Goal: Task Accomplishment & Management: Manage account settings

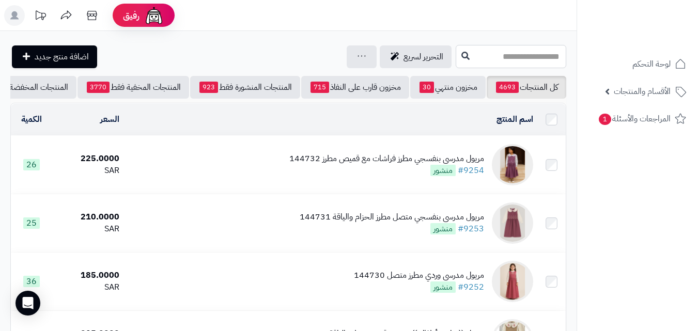
click at [487, 62] on input "text" at bounding box center [510, 56] width 111 height 23
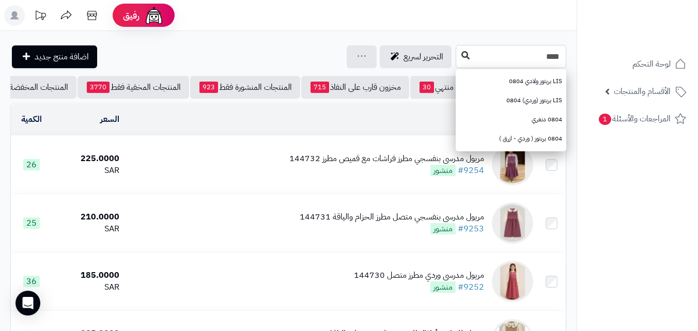
type input "****"
click at [461, 54] on icon at bounding box center [465, 55] width 8 height 8
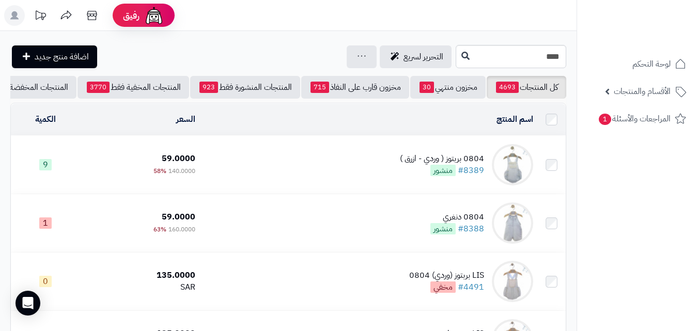
click at [308, 169] on td "0804 بربتوز ( وردي - ازرق ) #8389 منشور" at bounding box center [368, 165] width 338 height 58
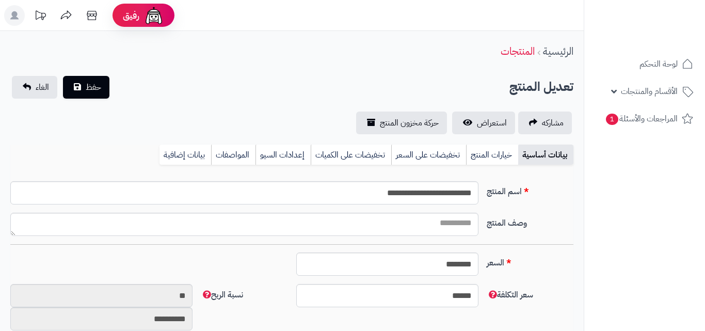
type input "******"
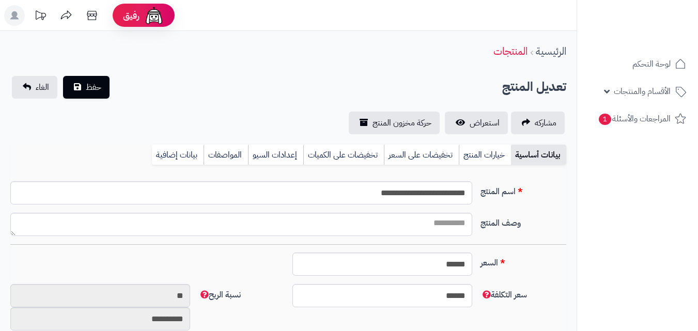
scroll to position [150, 0]
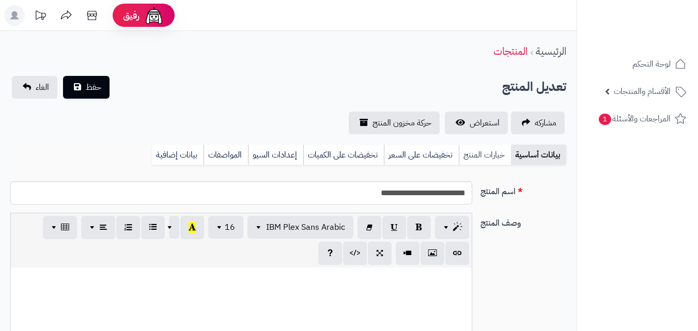
click at [483, 158] on link "خيارات المنتج" at bounding box center [485, 155] width 52 height 21
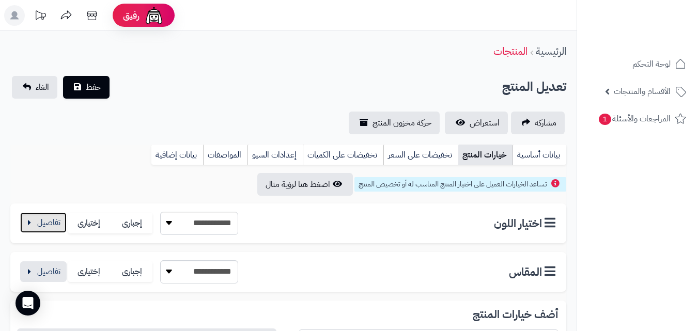
click at [24, 222] on button "button" at bounding box center [43, 222] width 46 height 21
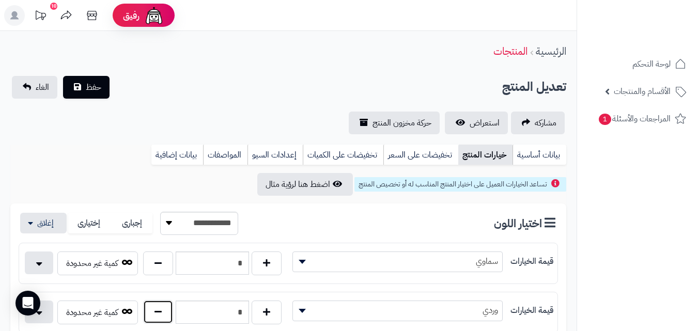
click at [149, 317] on button "button" at bounding box center [158, 312] width 30 height 24
type input "*"
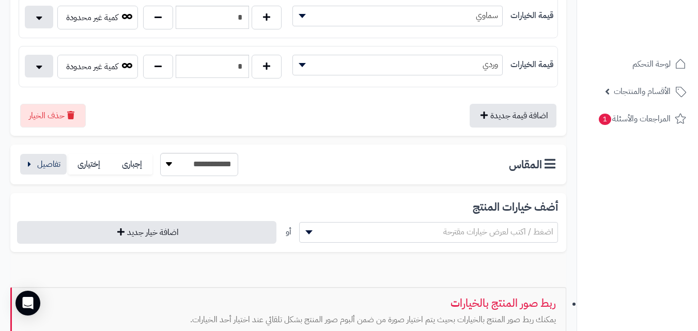
scroll to position [204, 0]
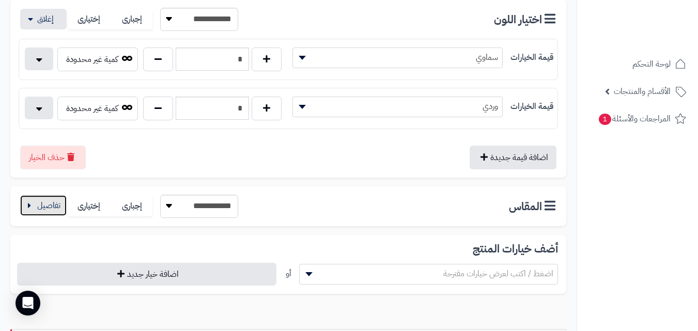
click at [24, 202] on button "button" at bounding box center [43, 205] width 46 height 21
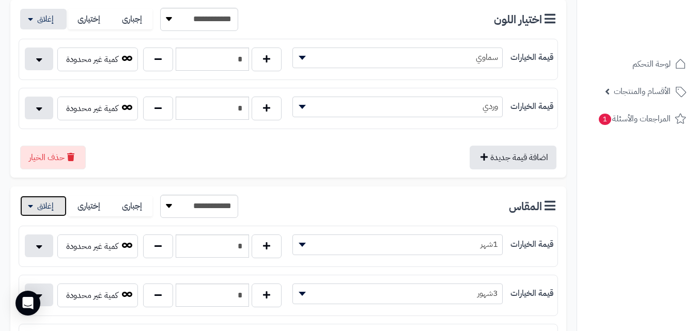
scroll to position [493, 0]
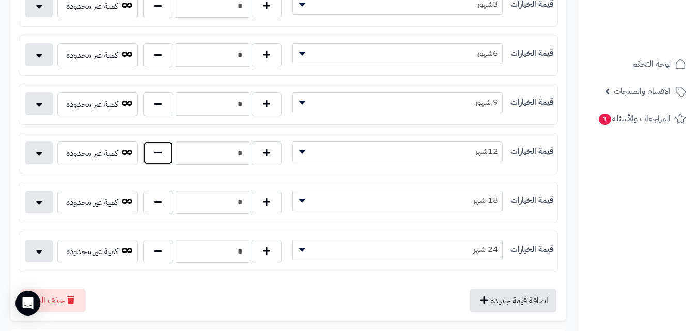
click at [169, 148] on button "button" at bounding box center [158, 153] width 30 height 24
type input "*"
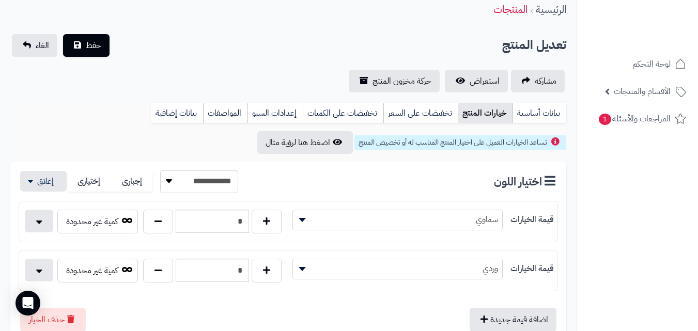
scroll to position [0, 0]
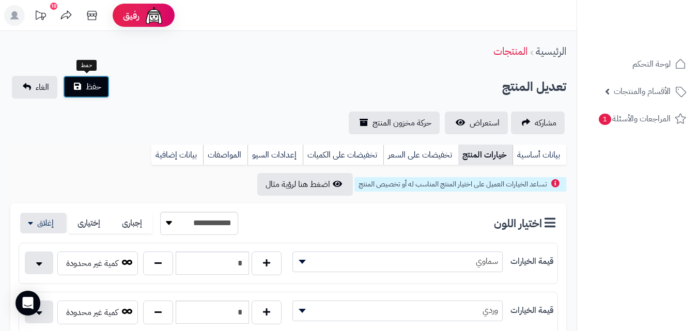
click at [83, 88] on button "حفظ" at bounding box center [86, 86] width 46 height 23
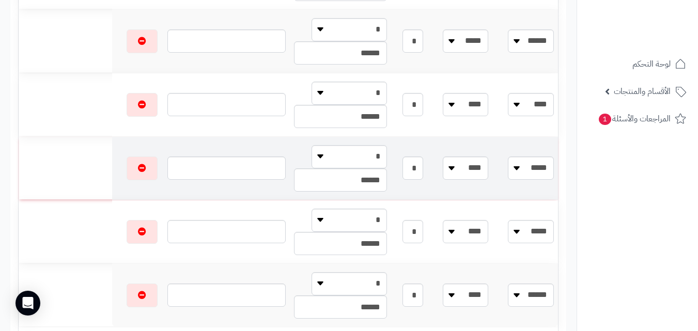
scroll to position [511, 0]
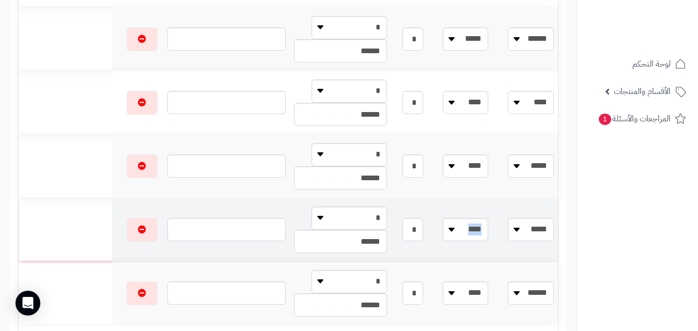
drag, startPoint x: 428, startPoint y: 215, endPoint x: 493, endPoint y: 233, distance: 67.2
click at [493, 233] on tr "**** ***** ***** ****** ***** ****** ****** ***** **** * * * ******" at bounding box center [288, 229] width 539 height 63
drag, startPoint x: 409, startPoint y: 226, endPoint x: 505, endPoint y: 245, distance: 97.0
click at [505, 245] on tr "**** ***** ***** ****** ***** ****** ****** ***** **** * * * ******" at bounding box center [288, 229] width 539 height 63
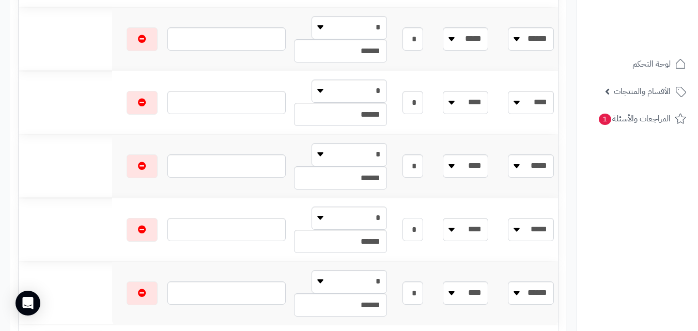
scroll to position [0, 0]
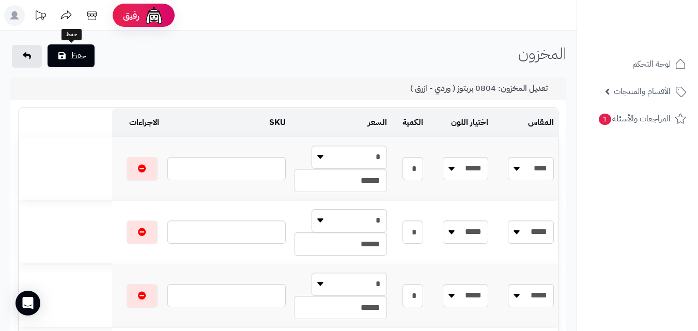
type input "*"
click at [68, 53] on button "حفظ" at bounding box center [71, 55] width 47 height 23
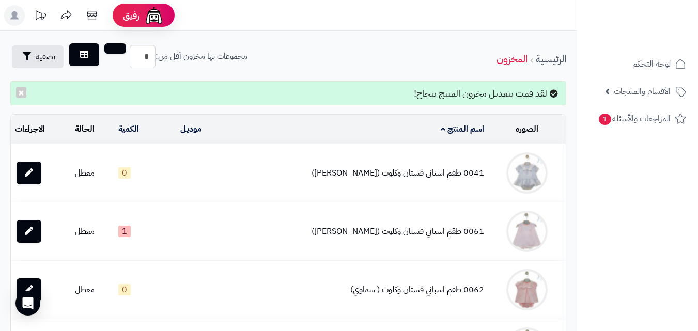
click at [597, 76] on ul "لوحة التحكم الأقسام والمنتجات المنتجات مخزون الخيارات الأقسام الماركات مواصفات …" at bounding box center [637, 92] width 121 height 80
click at [596, 85] on link "الأقسام والمنتجات" at bounding box center [637, 91] width 108 height 25
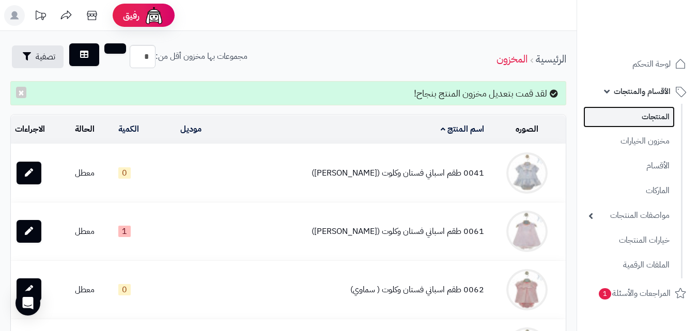
click at [626, 111] on link "المنتجات" at bounding box center [628, 116] width 91 height 21
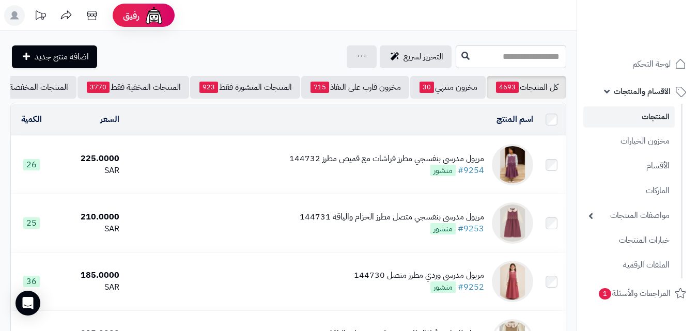
drag, startPoint x: 457, startPoint y: 44, endPoint x: 452, endPoint y: 52, distance: 9.3
click at [455, 52] on input "text" at bounding box center [510, 56] width 111 height 23
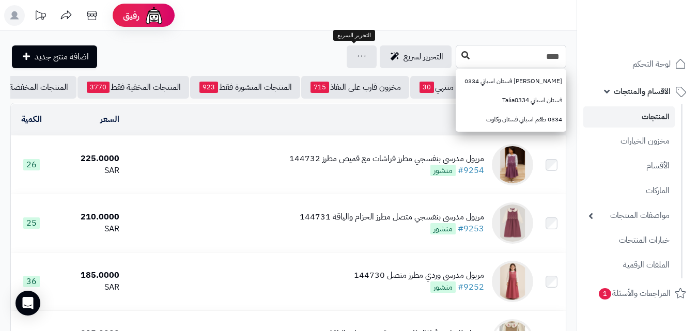
type input "****"
click at [461, 55] on icon at bounding box center [465, 55] width 8 height 8
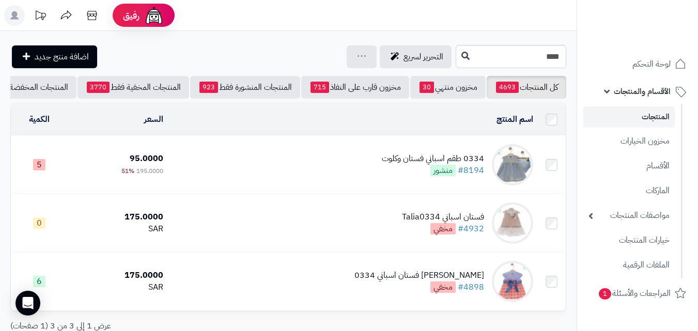
click at [325, 165] on td "0334 طقم اسباني فستان وكلوت #8194 منشور" at bounding box center [352, 165] width 370 height 58
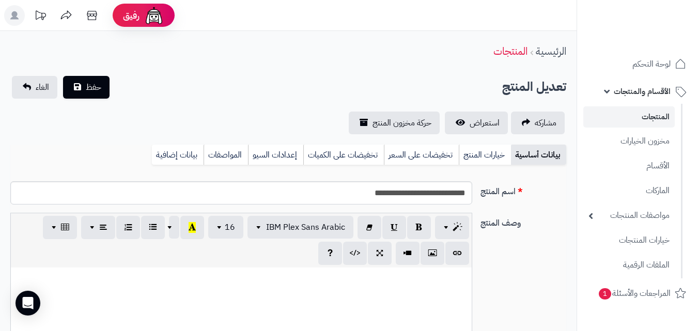
scroll to position [150, 0]
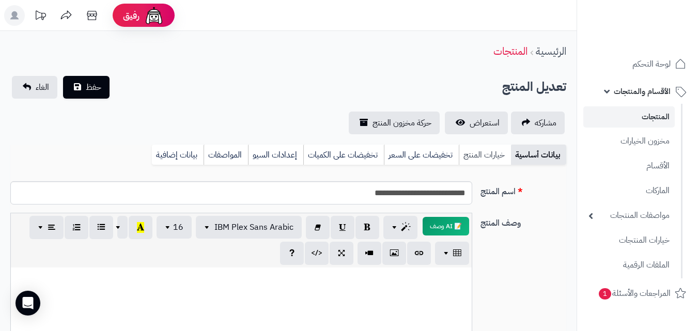
click at [480, 162] on link "خيارات المنتج" at bounding box center [485, 155] width 52 height 21
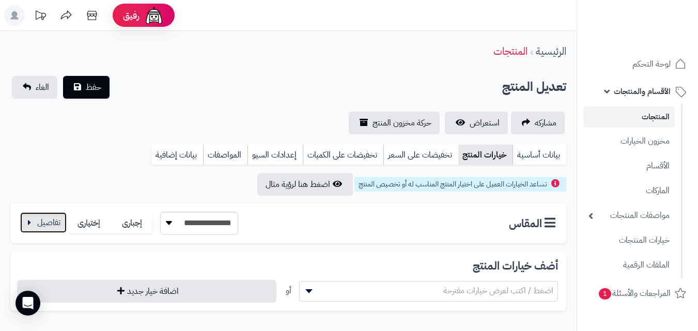
click at [55, 225] on button "button" at bounding box center [43, 222] width 46 height 21
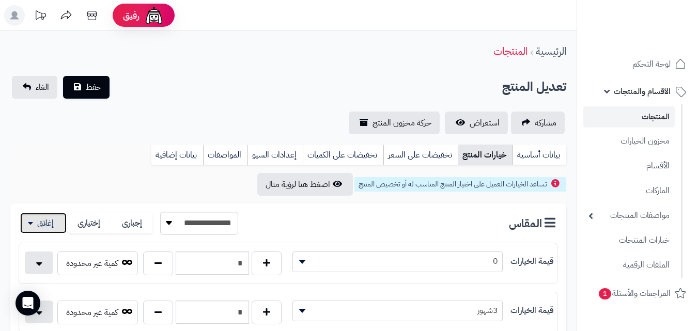
scroll to position [289, 0]
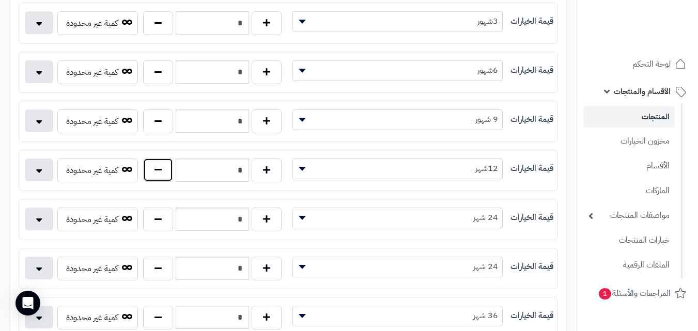
click at [156, 169] on button "button" at bounding box center [158, 170] width 30 height 24
type input "*"
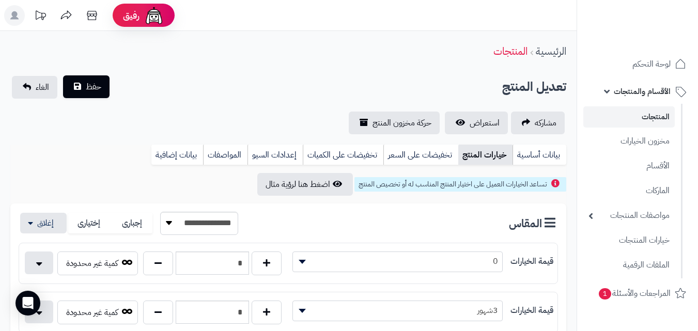
drag, startPoint x: 85, startPoint y: 66, endPoint x: 82, endPoint y: 88, distance: 22.9
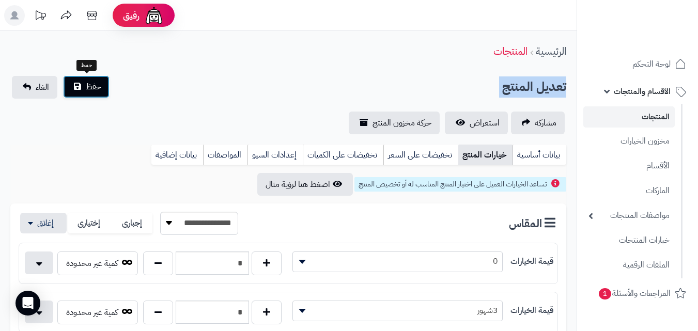
click at [81, 95] on button "حفظ" at bounding box center [86, 86] width 46 height 23
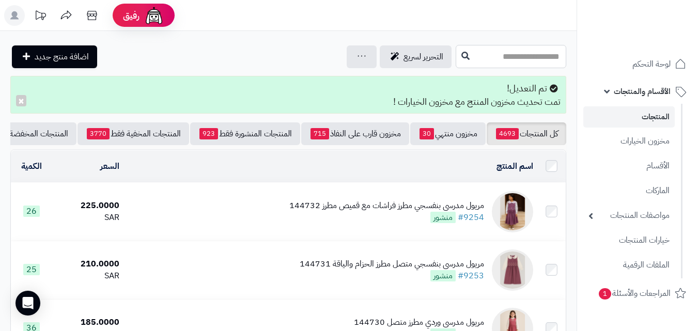
click at [460, 59] on input "text" at bounding box center [510, 56] width 111 height 23
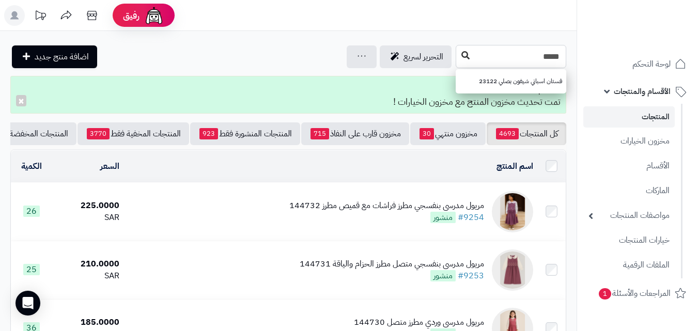
type input "*****"
click at [461, 56] on icon at bounding box center [465, 55] width 8 height 8
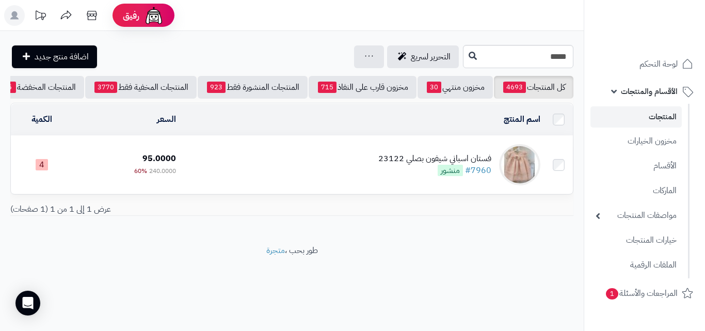
click at [308, 158] on td "فستان اسباني شيفون بصلي 23122 #7960 منشور" at bounding box center [362, 165] width 365 height 58
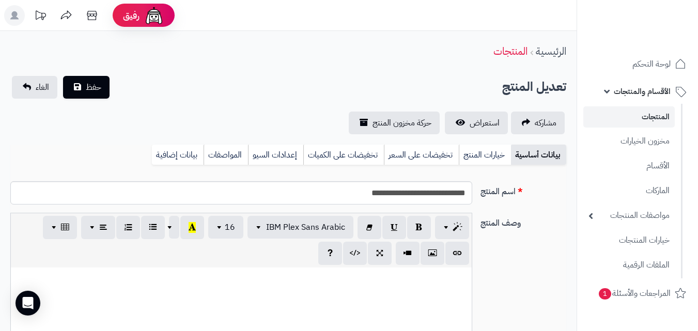
scroll to position [137, 0]
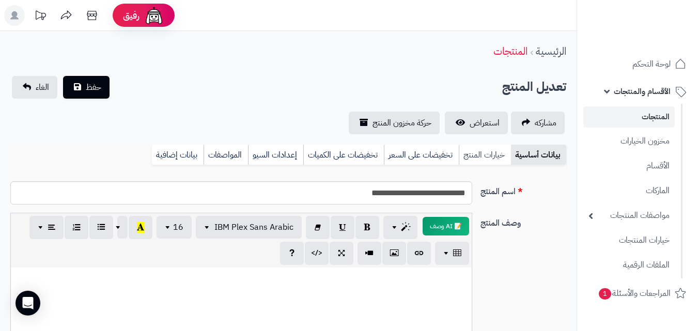
click at [491, 157] on link "خيارات المنتج" at bounding box center [485, 155] width 52 height 21
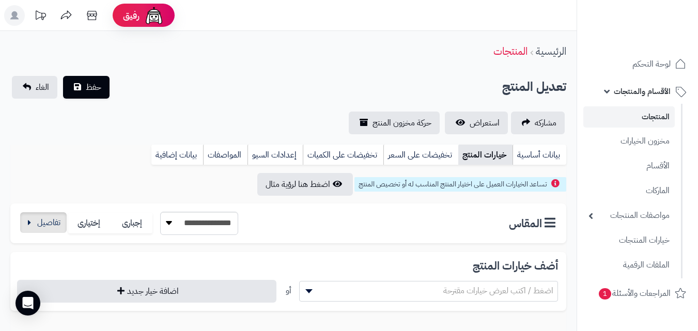
click at [56, 233] on div "**********" at bounding box center [128, 223] width 219 height 23
click at [55, 225] on button "button" at bounding box center [43, 222] width 46 height 21
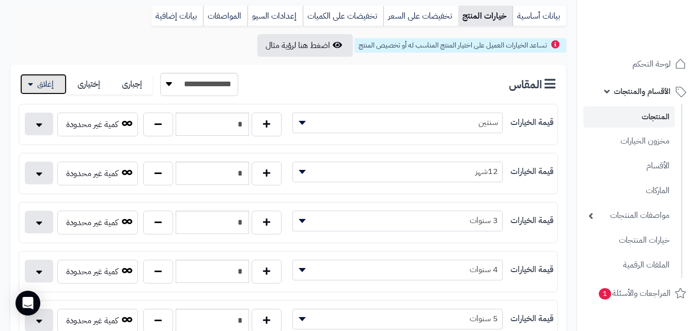
scroll to position [167, 0]
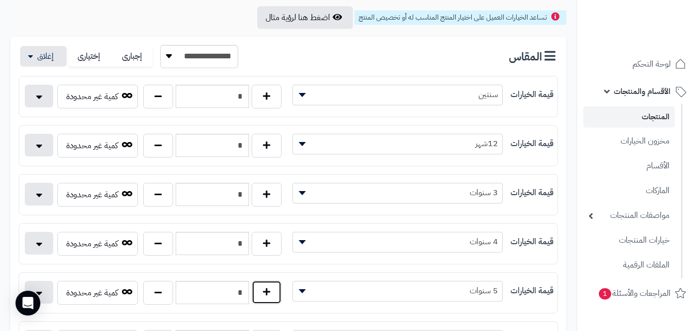
click at [263, 297] on button "button" at bounding box center [266, 292] width 30 height 24
type input "*"
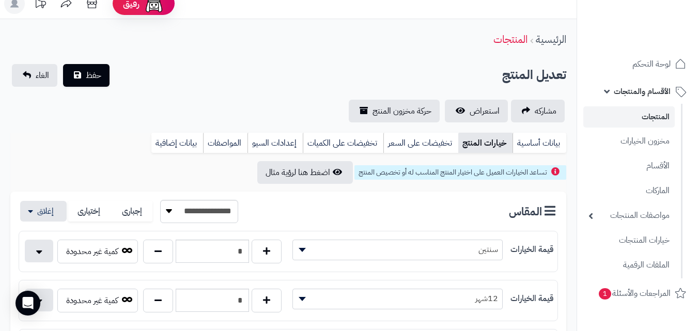
scroll to position [0, 0]
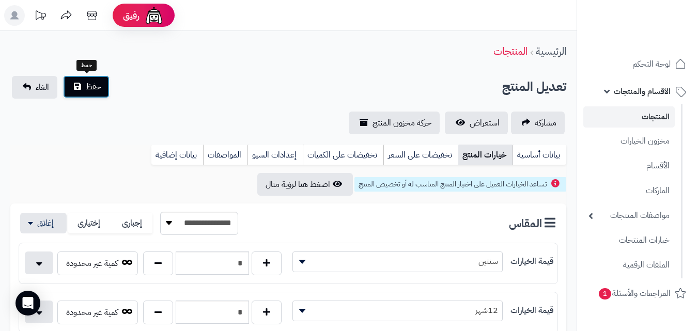
click at [88, 91] on span "حفظ" at bounding box center [93, 87] width 15 height 12
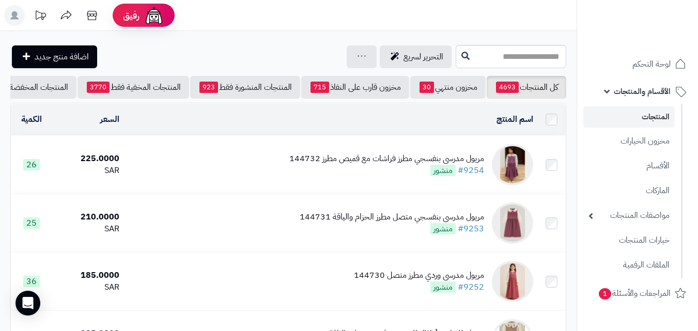
click at [377, 176] on div "مريول مدرسي بنفسجي مطرز فراشات مع قميص مطرز 144732 #9254 منشور" at bounding box center [386, 165] width 195 height 24
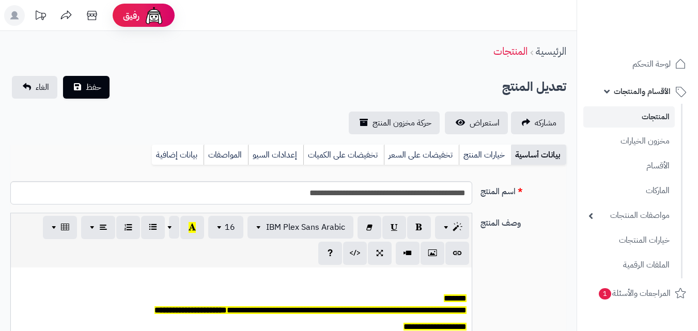
scroll to position [85, 0]
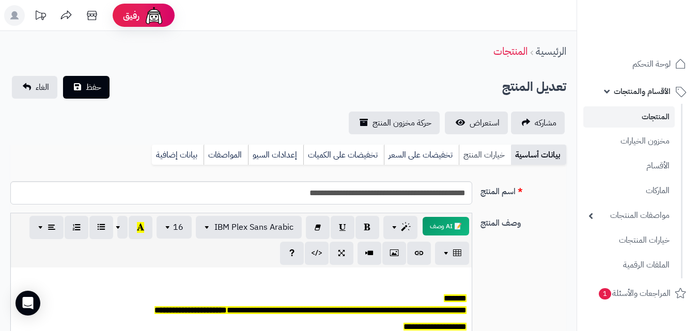
click at [465, 157] on link "خيارات المنتج" at bounding box center [485, 155] width 52 height 21
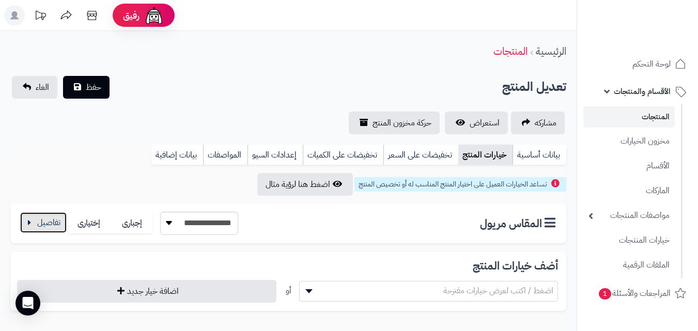
click at [48, 212] on button "button" at bounding box center [43, 222] width 46 height 21
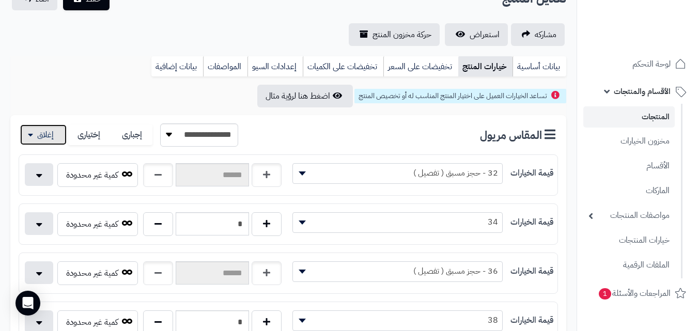
scroll to position [102, 0]
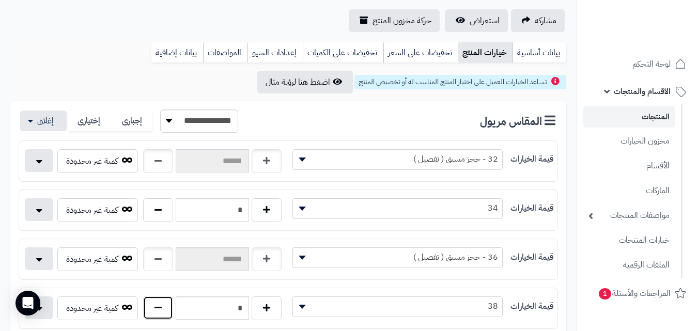
click at [158, 311] on button "button" at bounding box center [158, 308] width 30 height 24
type input "*"
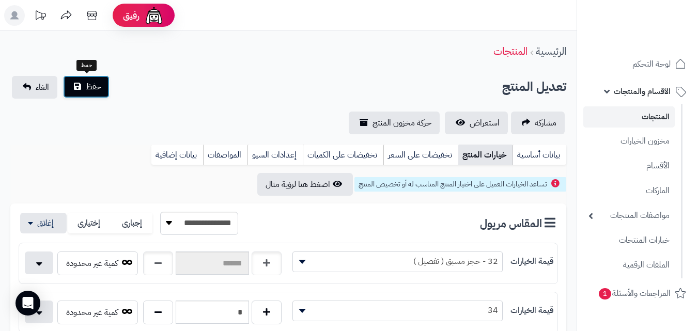
click at [93, 81] on span "حفظ" at bounding box center [93, 87] width 15 height 12
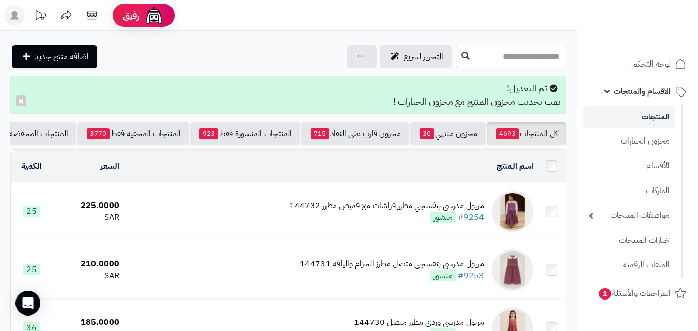
click at [455, 55] on input "text" at bounding box center [510, 56] width 111 height 23
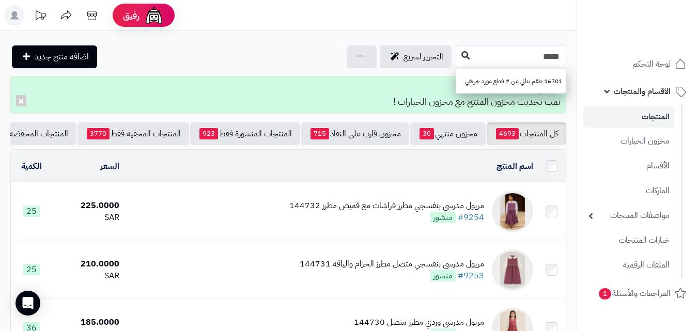
type input "*****"
click at [461, 54] on icon at bounding box center [465, 55] width 8 height 8
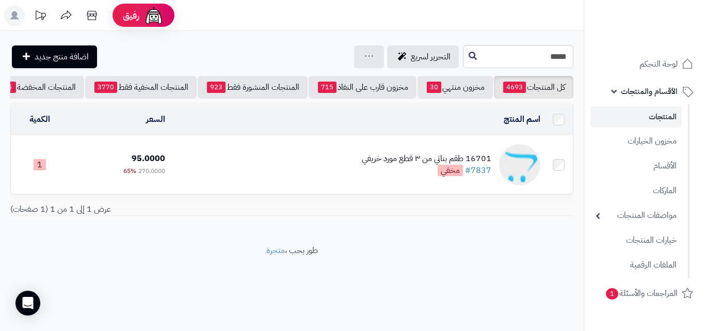
click at [216, 168] on td "16701 طقم بناتي من ٣ قطع مورد خريفي #7837 مخفي" at bounding box center [356, 165] width 375 height 58
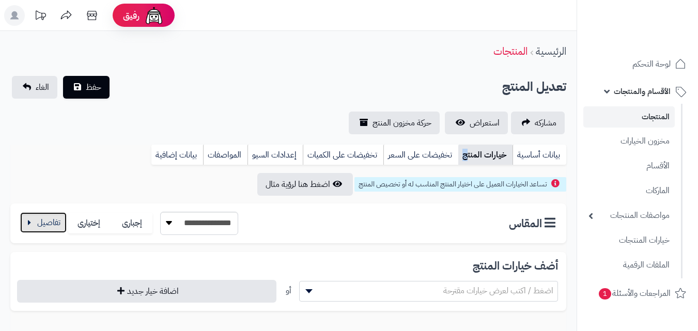
click at [30, 225] on button "button" at bounding box center [43, 222] width 46 height 21
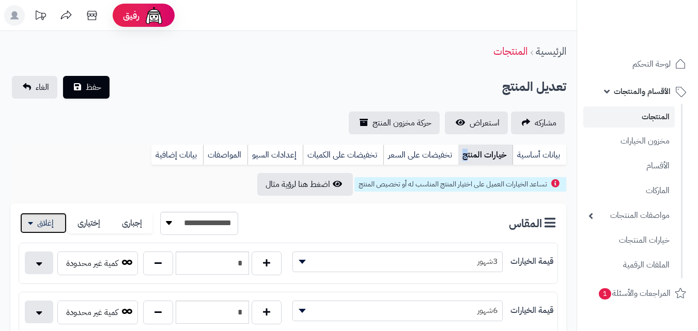
scroll to position [144, 0]
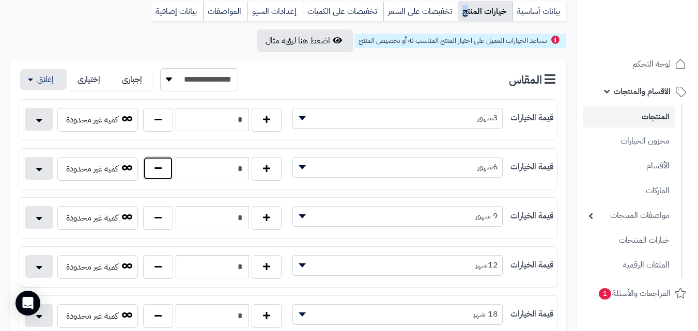
click at [161, 170] on button "button" at bounding box center [158, 168] width 30 height 24
type input "*"
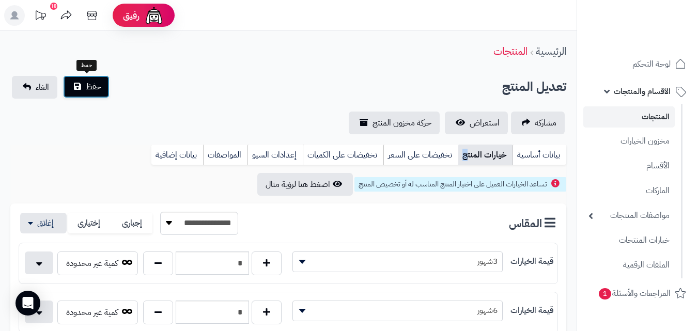
click at [80, 86] on button "حفظ" at bounding box center [86, 86] width 46 height 23
